Goal: Answer question/provide support

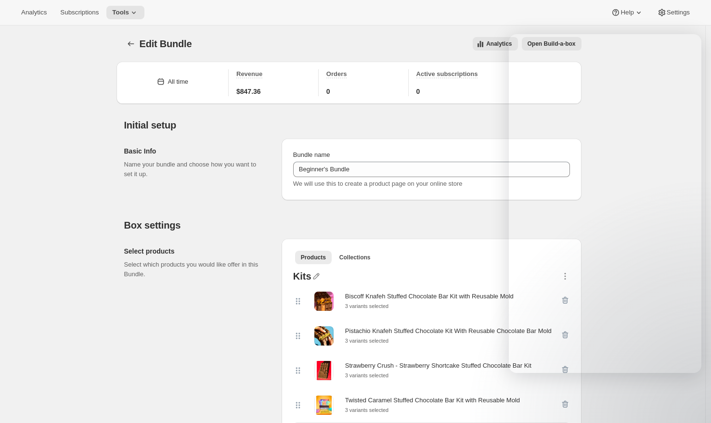
select select "gid://shopify/ProductVariant/50634734928171_41238d5c-3169-4039-8b56-adf61dcaa7b5"
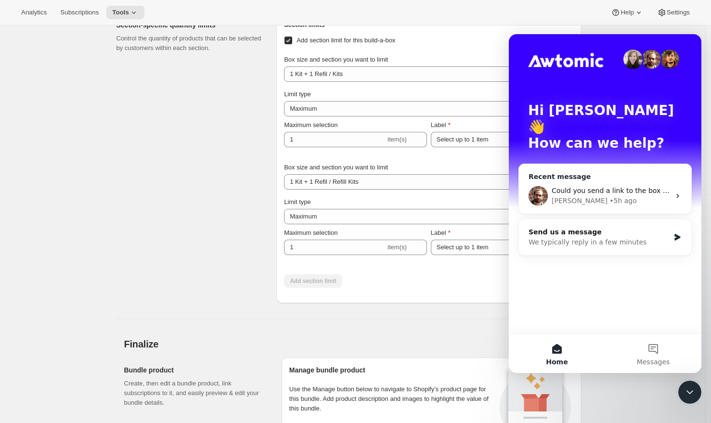
click at [612, 186] on div "Could you send a link to the box page for us to take a look at?" at bounding box center [610, 191] width 118 height 10
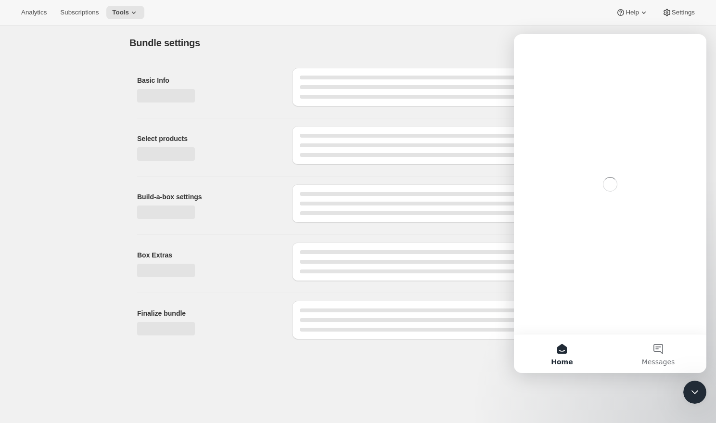
type input "Beginner's Bundle"
radio input "true"
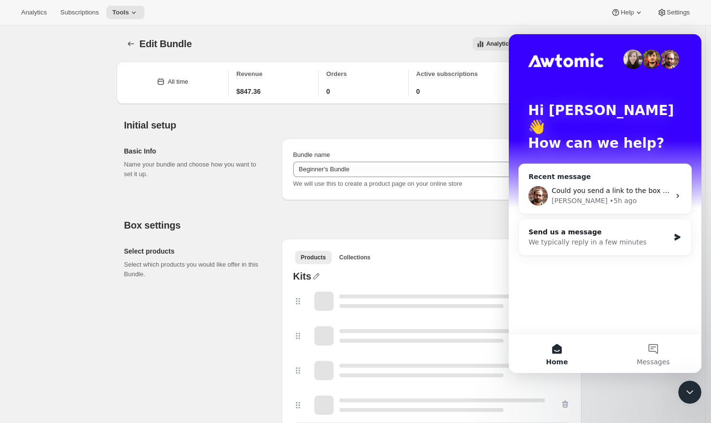
click at [580, 186] on div "Could you send a link to the box page for us to take a look at?" at bounding box center [610, 191] width 118 height 10
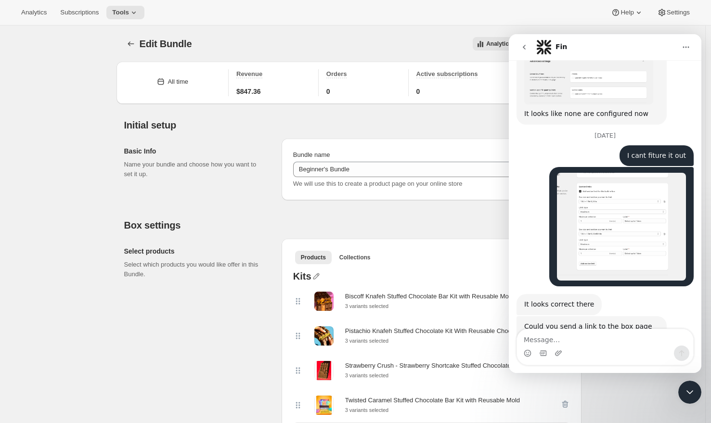
type textarea "https://chocboxla.com/tools/bundle-subscriptions/bundle/9996406489387?variant=5…"
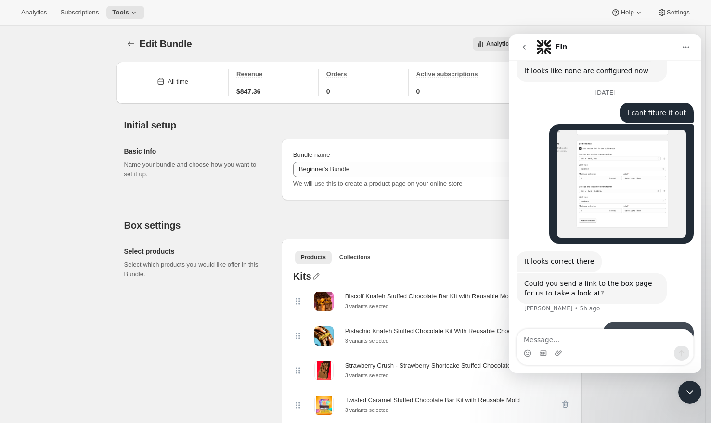
scroll to position [392, 0]
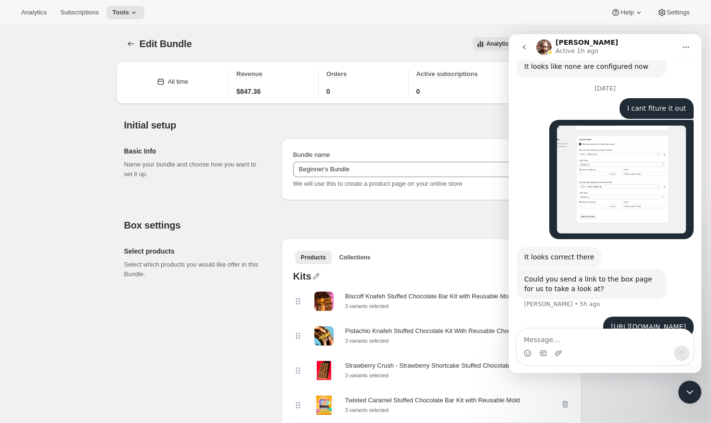
click at [609, 160] on img "Charis says…" at bounding box center [621, 180] width 129 height 108
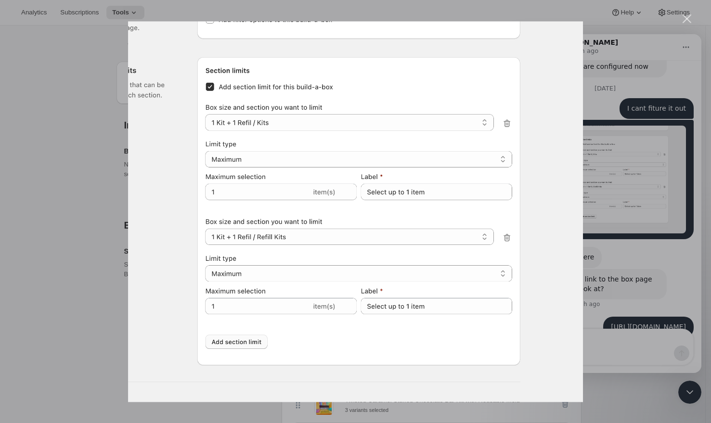
click at [627, 226] on div "Intercom messenger" at bounding box center [355, 211] width 711 height 423
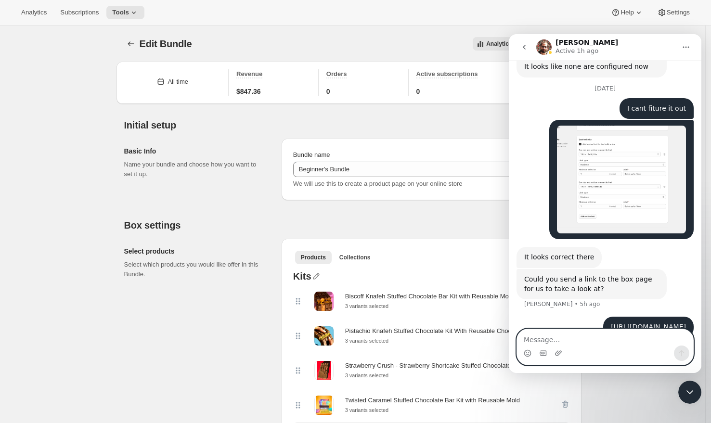
click at [575, 342] on textarea "Message…" at bounding box center [605, 337] width 176 height 16
paste textarea "https://www.loom.com/share/58e53714a728471fb8cb06155a461d8d?sid=3a381a8d-4e00-4…"
type textarea "https://www.loom.com/share/58e53714a728471fb8cb06155a461d8d?sid=3a381a8d-4e00-4…"
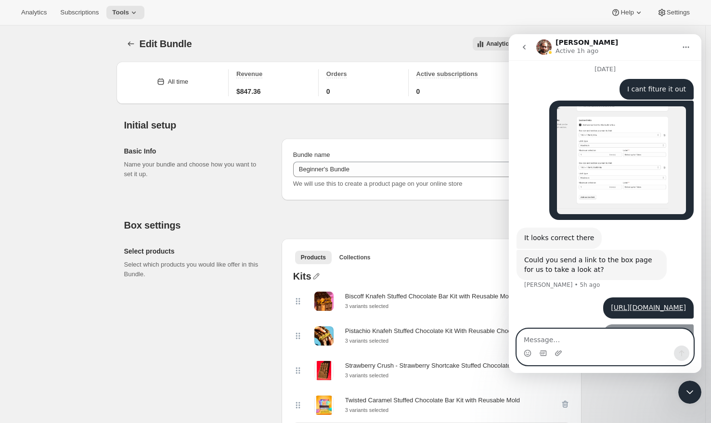
scroll to position [433, 0]
